Goal: Task Accomplishment & Management: Manage account settings

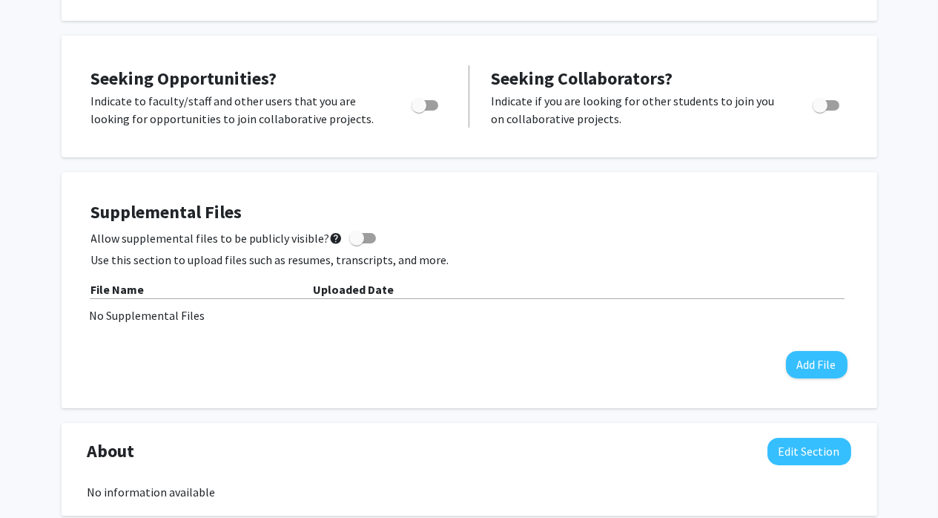
scroll to position [222, 0]
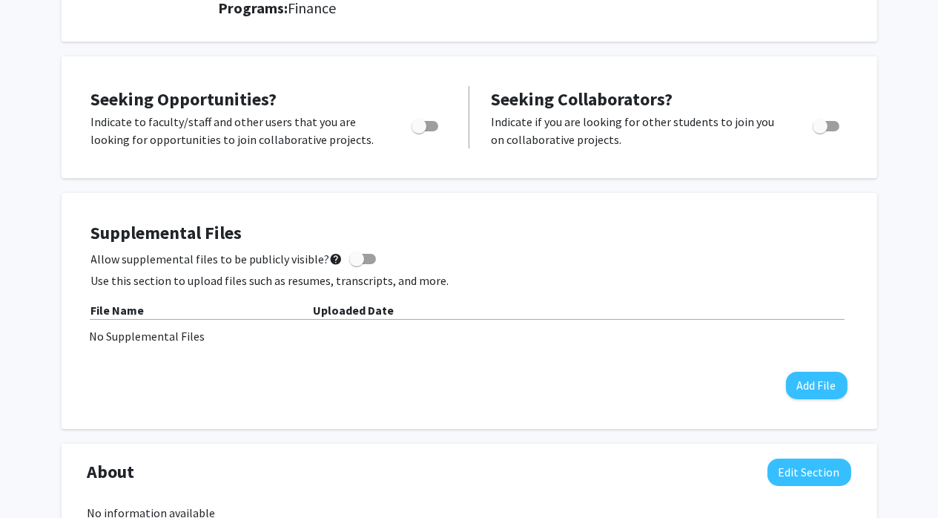
click at [430, 122] on span "Toggle" at bounding box center [425, 126] width 27 height 10
click at [419, 131] on input "Are you actively seeking opportunities?" at bounding box center [418, 131] width 1 height 1
checkbox input "true"
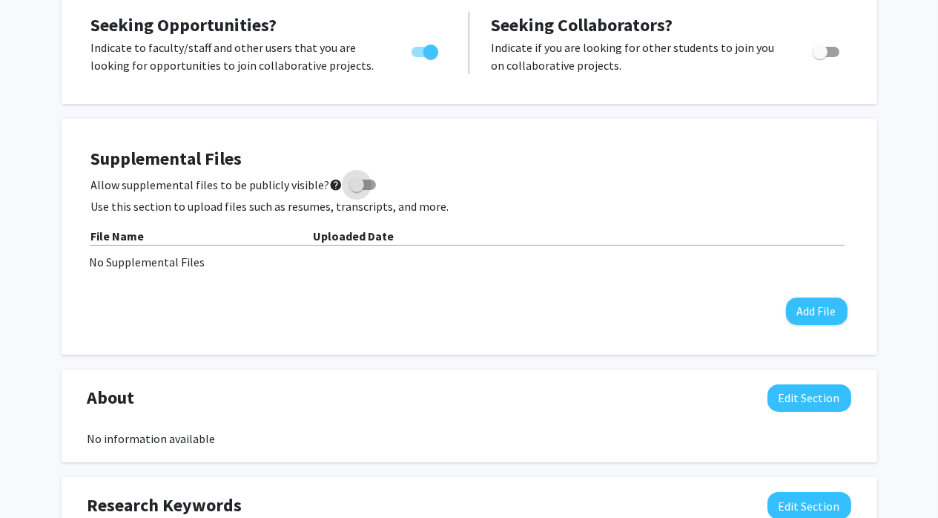
click at [366, 183] on span at bounding box center [362, 184] width 27 height 10
click at [357, 190] on input "Allow supplemental files to be publicly visible? help" at bounding box center [356, 190] width 1 height 1
checkbox input "true"
click at [164, 264] on div "No Supplemental Files" at bounding box center [469, 262] width 759 height 18
click at [298, 269] on div "No Supplemental Files" at bounding box center [469, 262] width 759 height 18
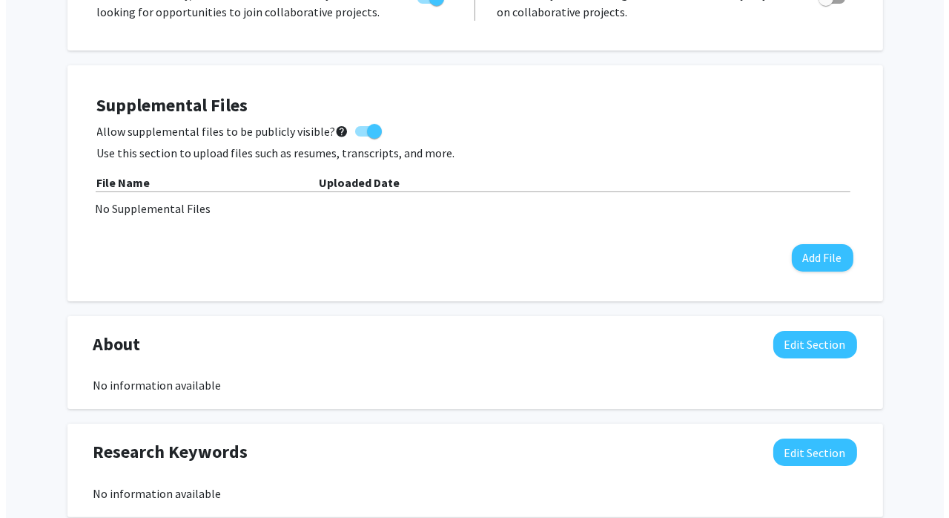
scroll to position [371, 0]
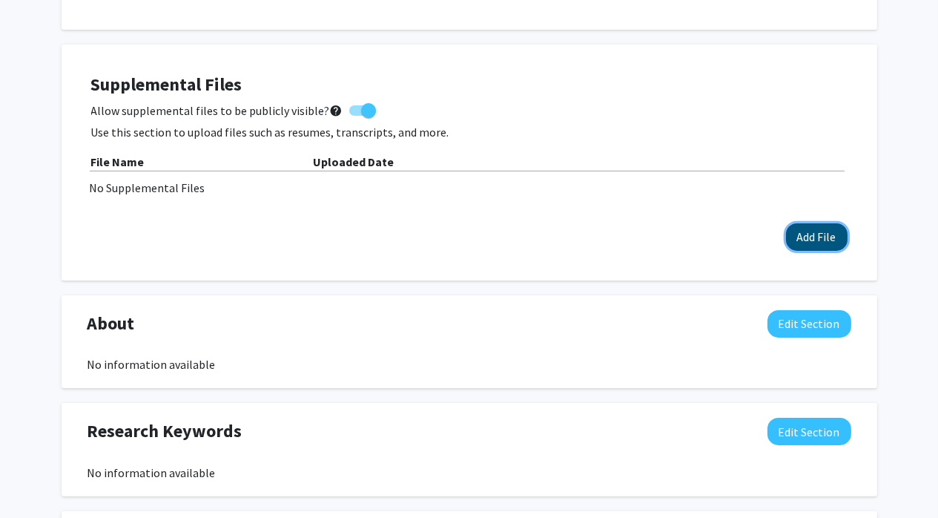
click at [804, 237] on button "Add File" at bounding box center [817, 236] width 62 height 27
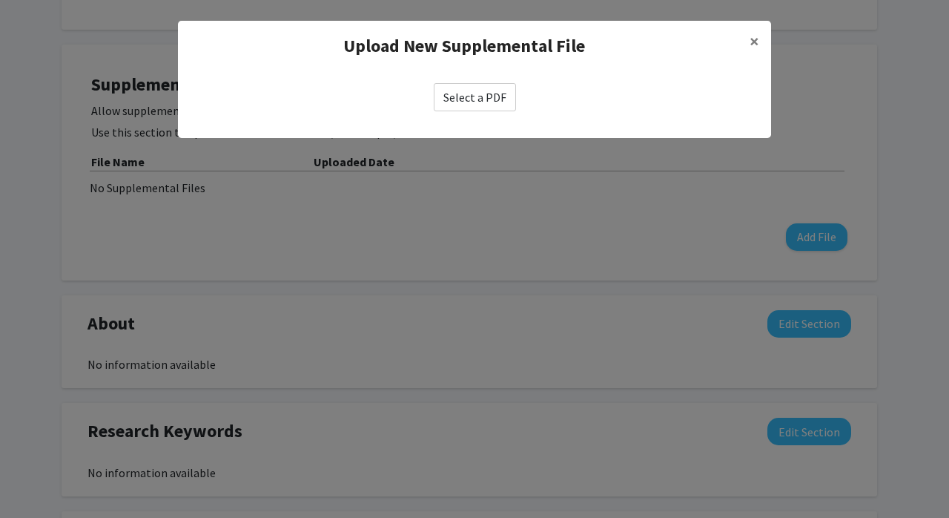
click at [469, 93] on label "Select a PDF" at bounding box center [475, 97] width 82 height 28
click at [0, 0] on input "Select a PDF" at bounding box center [0, 0] width 0 height 0
click at [483, 99] on label "Select a PDF" at bounding box center [475, 97] width 82 height 28
click at [0, 0] on input "Select a PDF" at bounding box center [0, 0] width 0 height 0
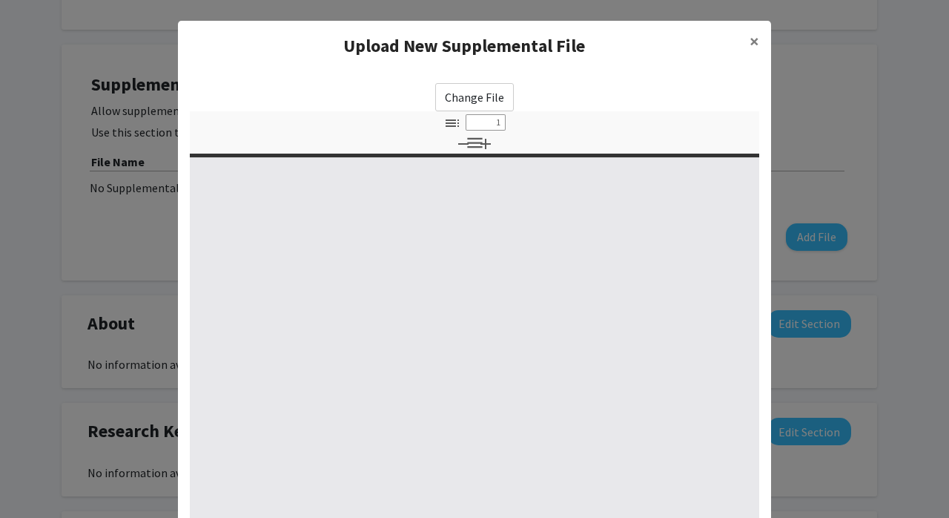
select select "custom"
type input "0"
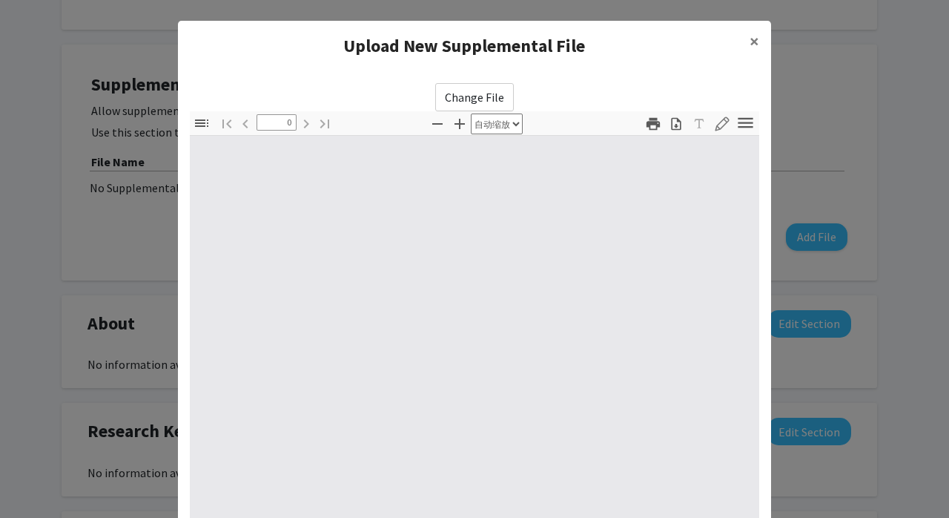
select select "custom"
type input "1"
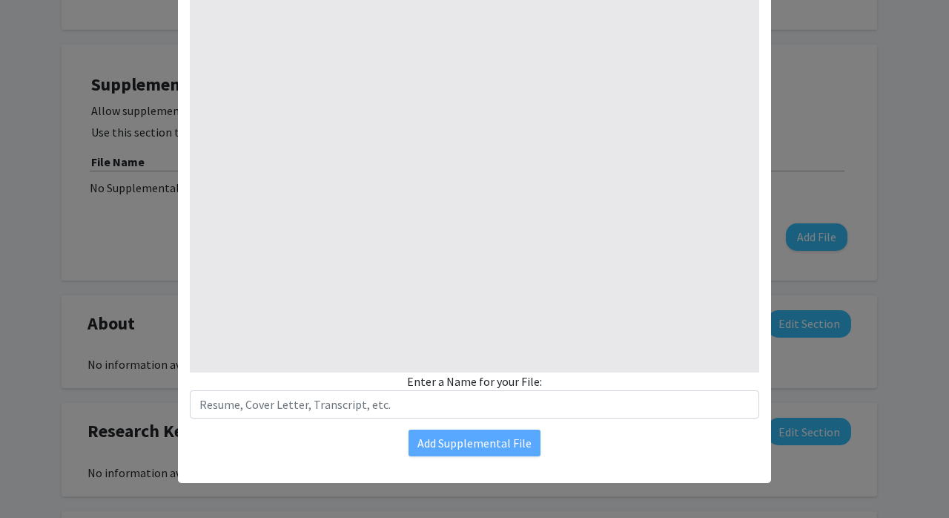
select select "auto"
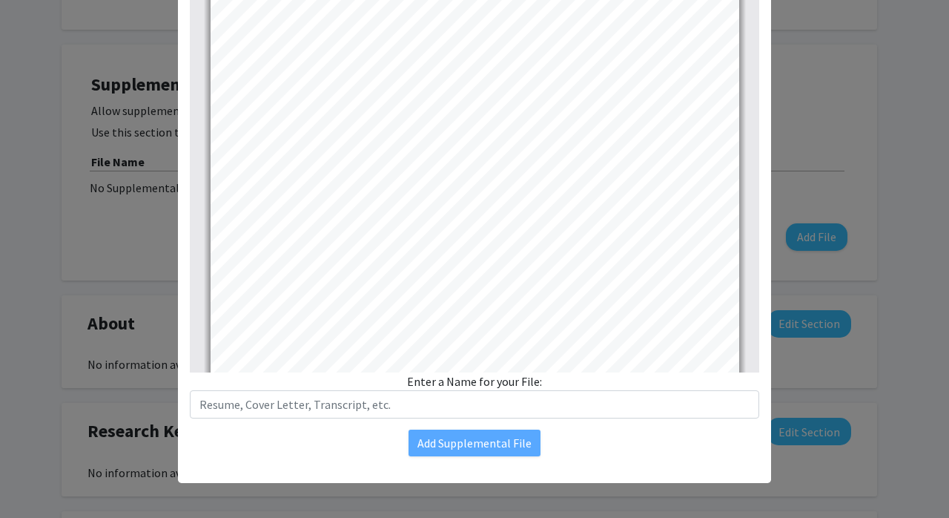
type input "1"
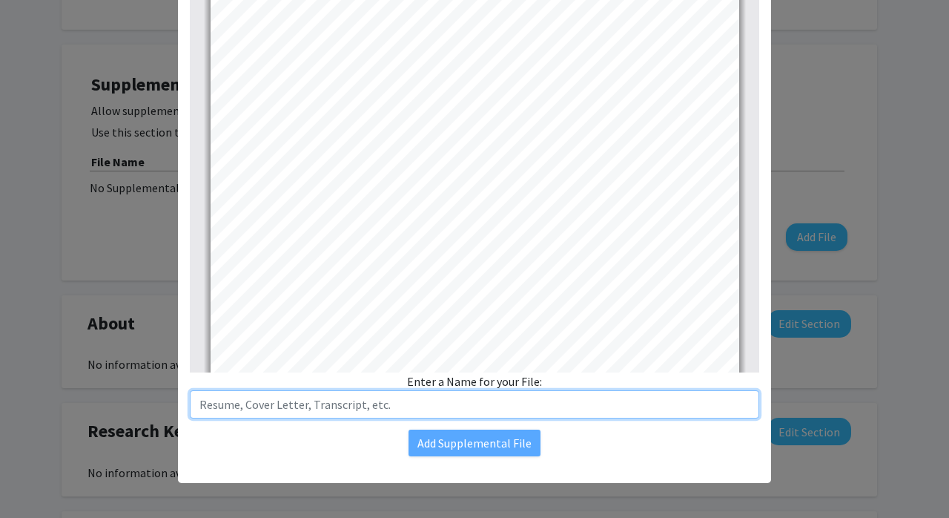
click at [248, 405] on input "text" at bounding box center [475, 404] width 570 height 28
type input "r"
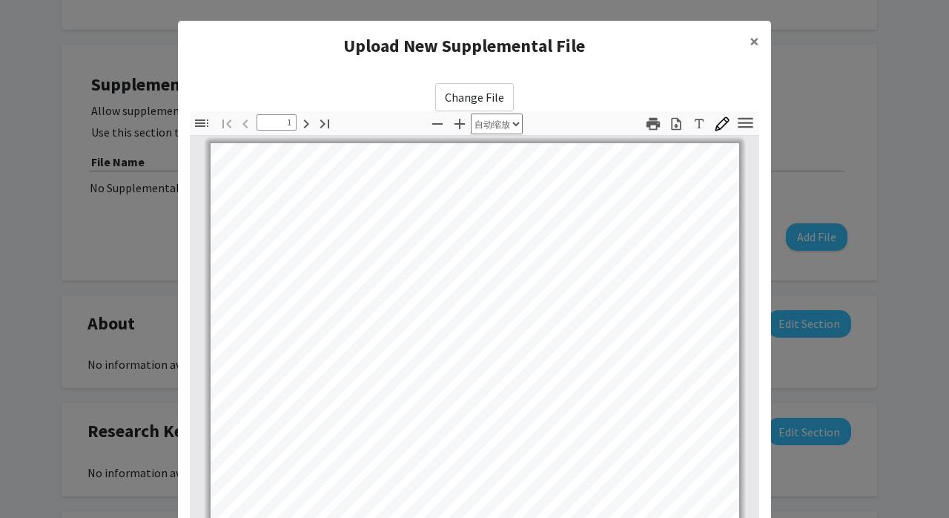
scroll to position [371, 0]
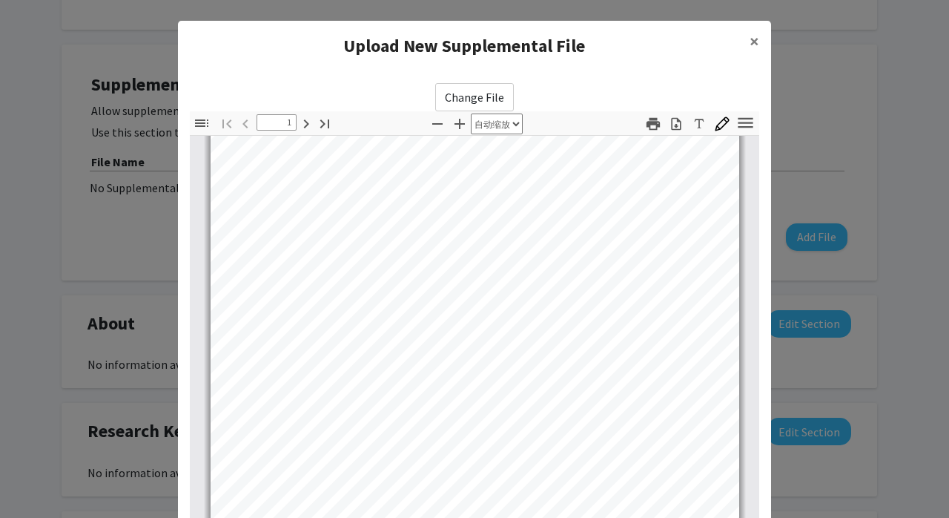
type input "[PERSON_NAME]"
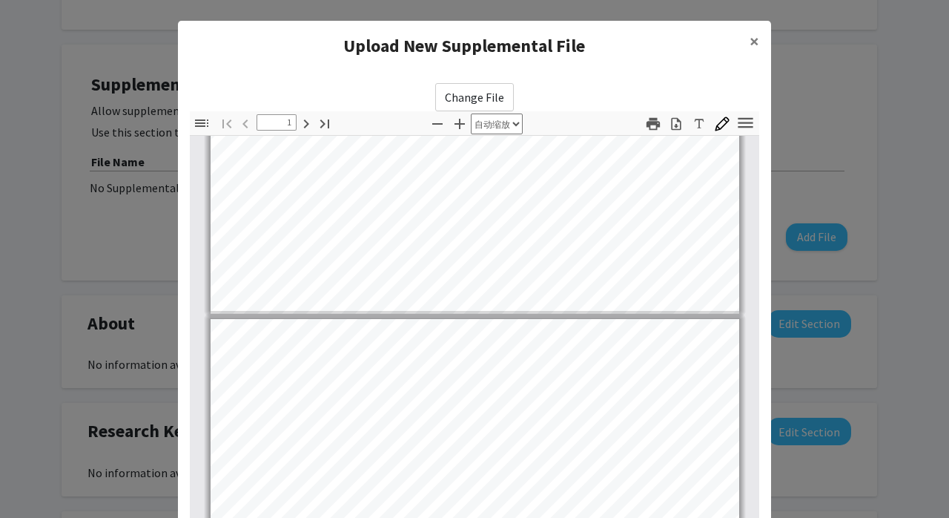
type input "2"
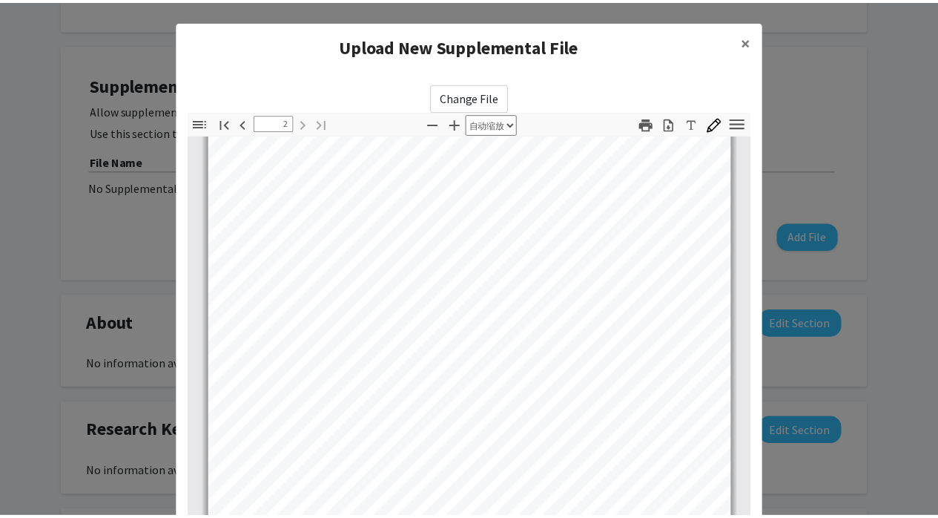
scroll to position [184, 0]
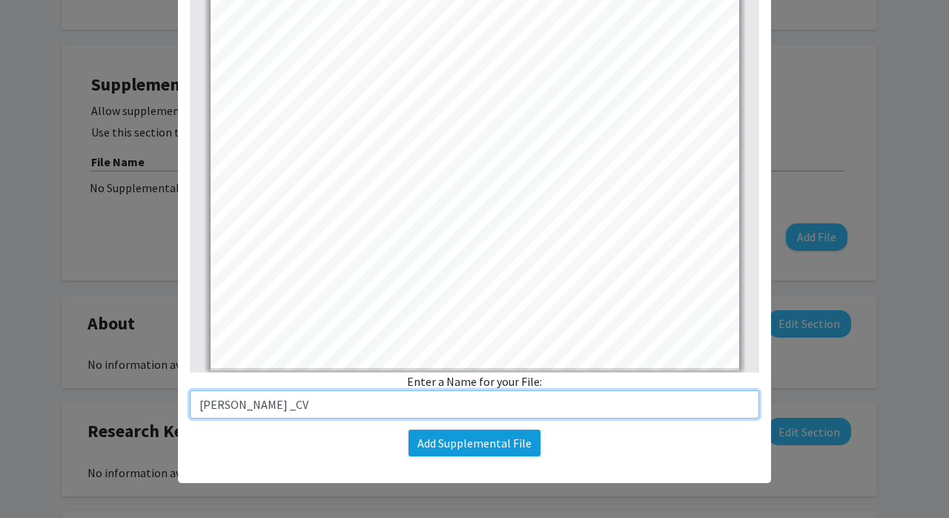
type input "[PERSON_NAME] _CV"
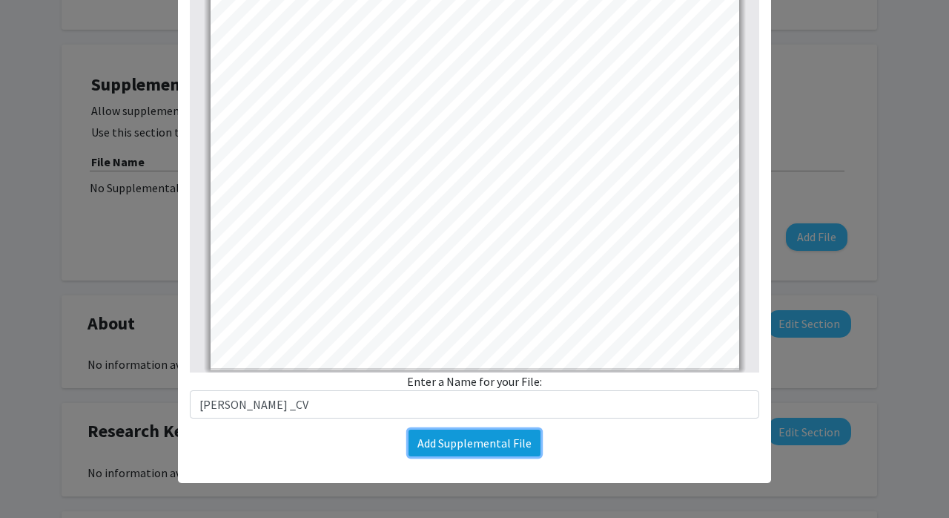
click at [498, 447] on button "Add Supplemental File" at bounding box center [475, 442] width 132 height 27
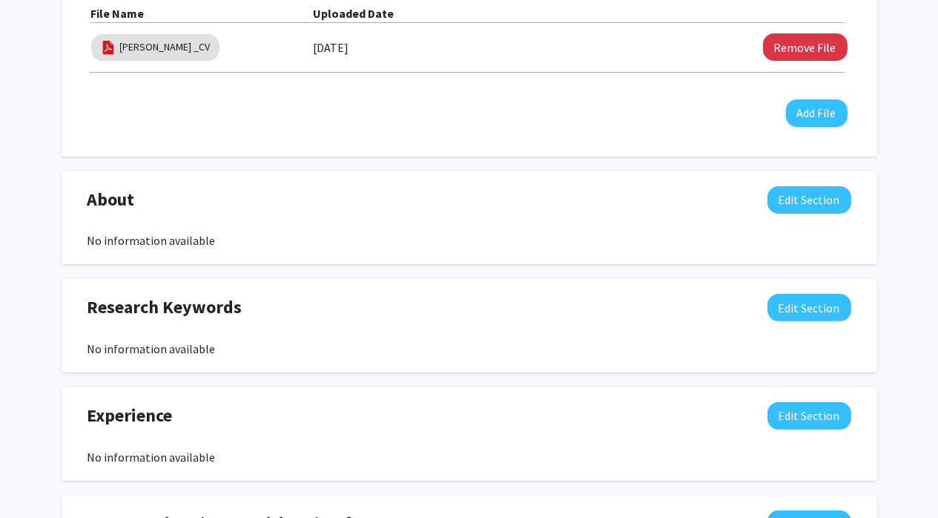
scroll to position [593, 0]
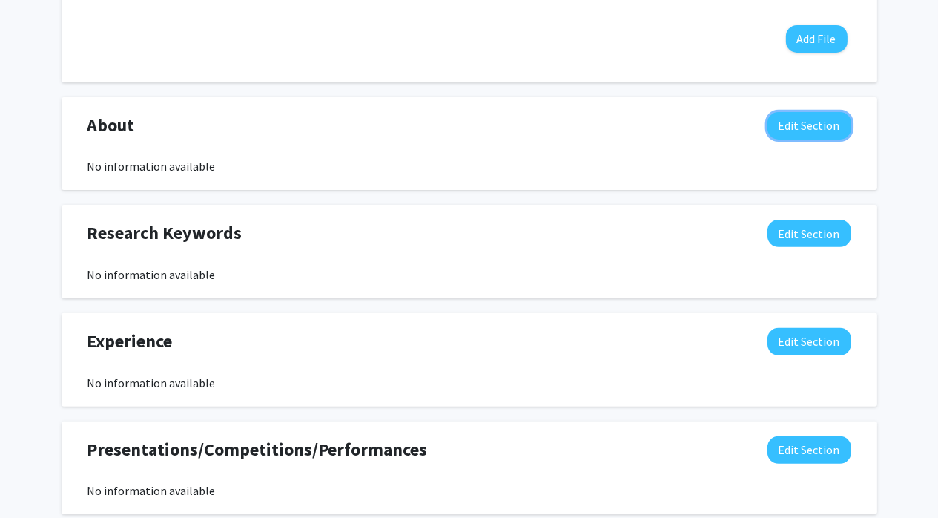
click at [813, 121] on button "Edit Section" at bounding box center [810, 125] width 84 height 27
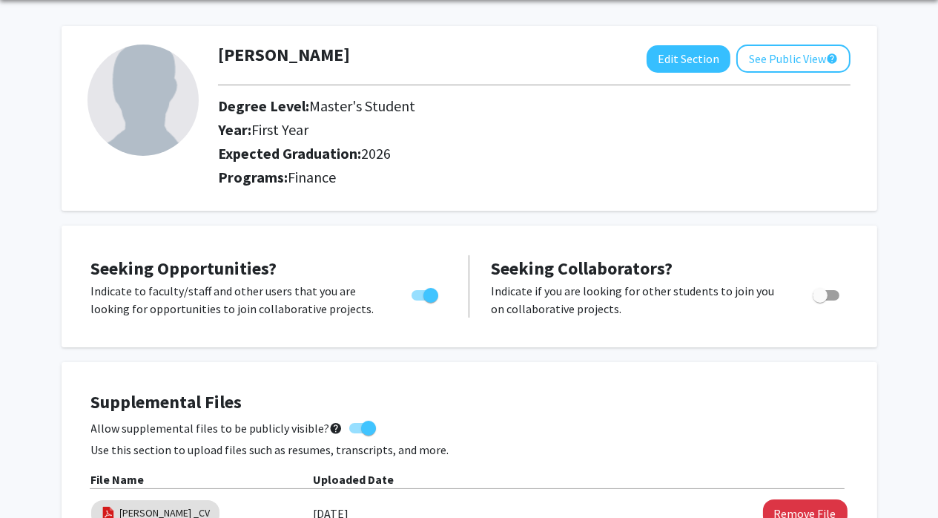
scroll to position [74, 0]
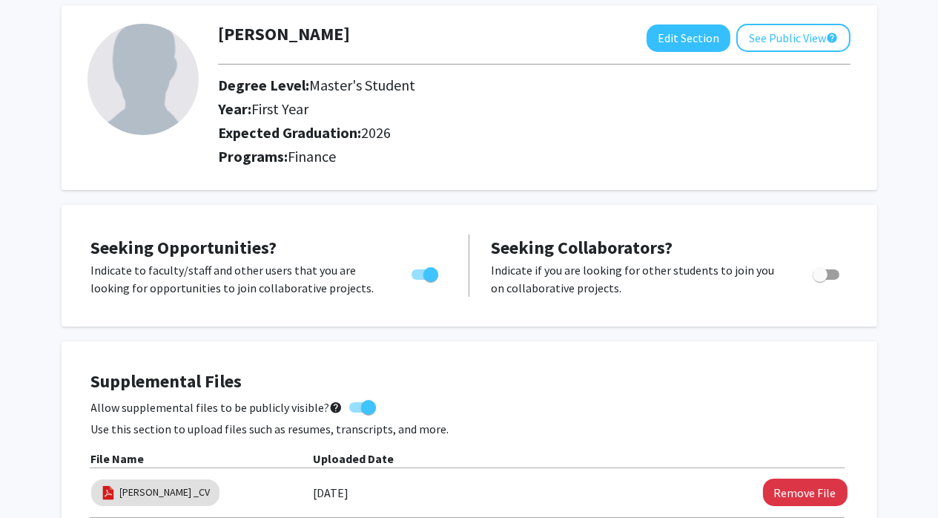
click at [223, 250] on span "Seeking Opportunities?" at bounding box center [184, 247] width 186 height 23
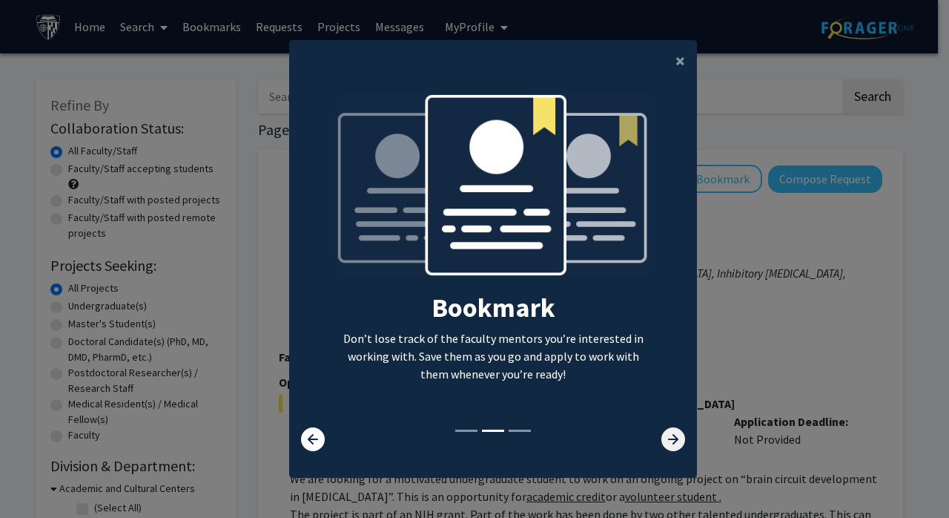
click at [670, 432] on icon at bounding box center [673, 439] width 24 height 24
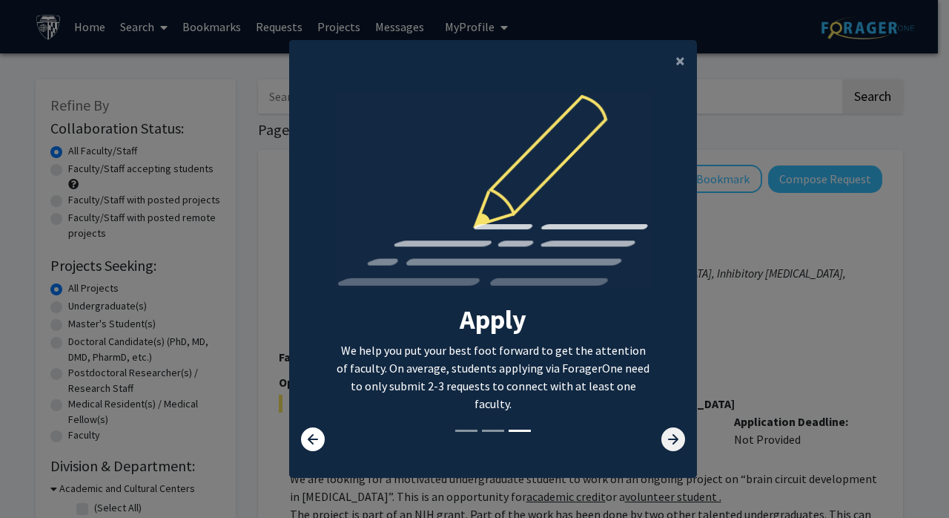
click at [675, 445] on icon at bounding box center [673, 439] width 24 height 24
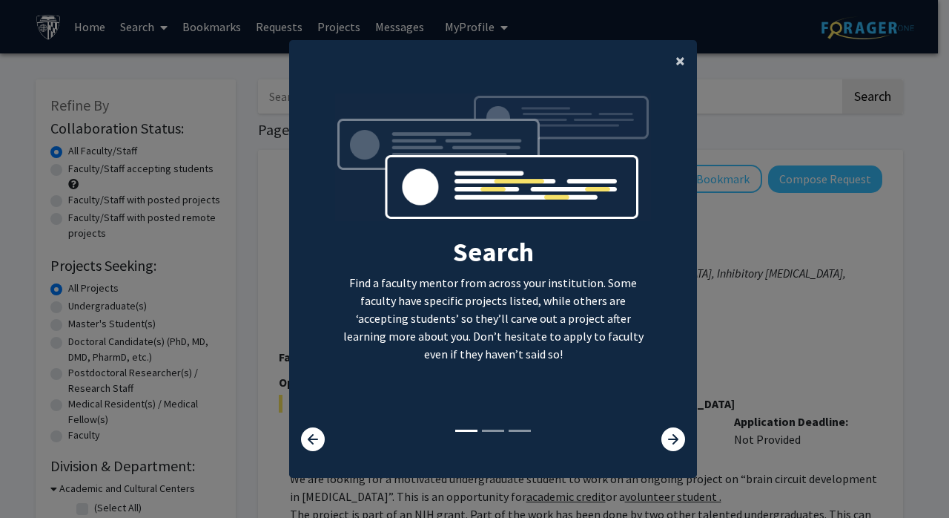
click at [681, 57] on button "×" at bounding box center [680, 61] width 33 height 42
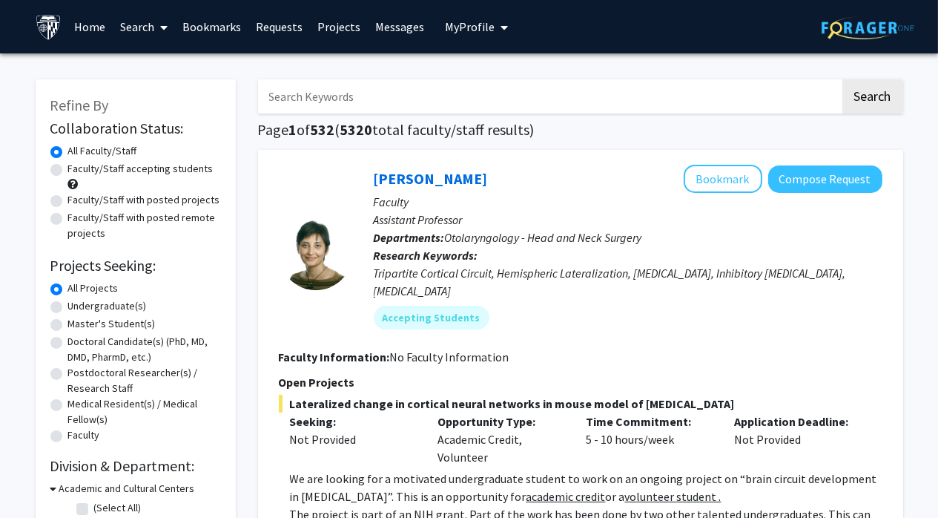
click at [68, 323] on label "Master's Student(s)" at bounding box center [112, 324] width 88 height 16
click at [68, 323] on input "Master's Student(s)" at bounding box center [73, 321] width 10 height 10
radio input "true"
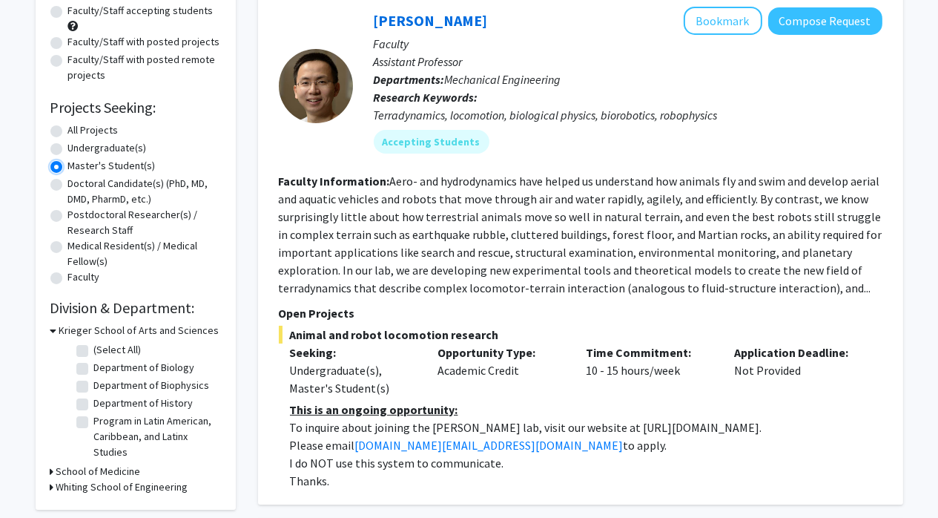
scroll to position [148, 0]
